Goal: Task Accomplishment & Management: Manage account settings

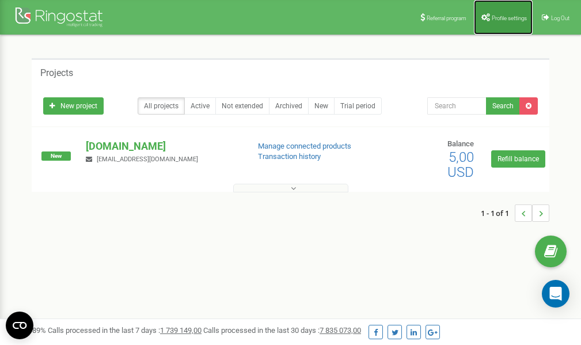
click at [500, 17] on span "Profile settings" at bounding box center [509, 18] width 35 height 6
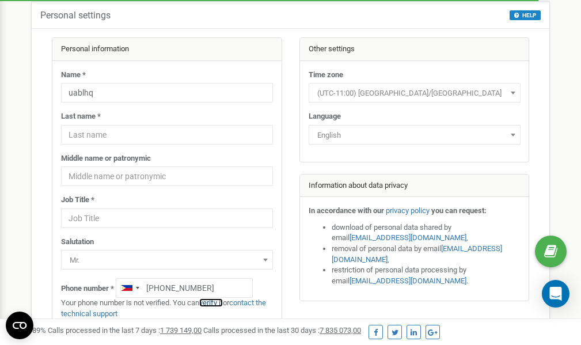
click at [216, 303] on link "verify it" at bounding box center [211, 302] width 24 height 9
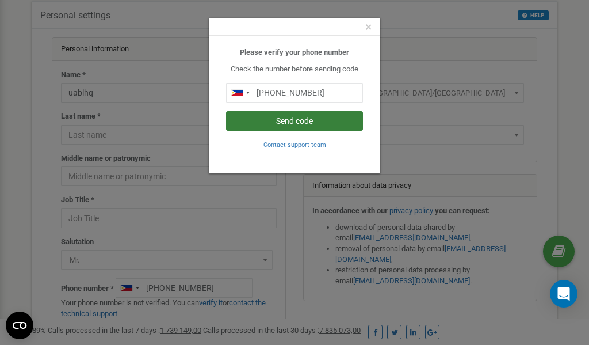
click at [296, 121] on button "Send code" at bounding box center [294, 121] width 137 height 20
